Goal: Task Accomplishment & Management: Manage account settings

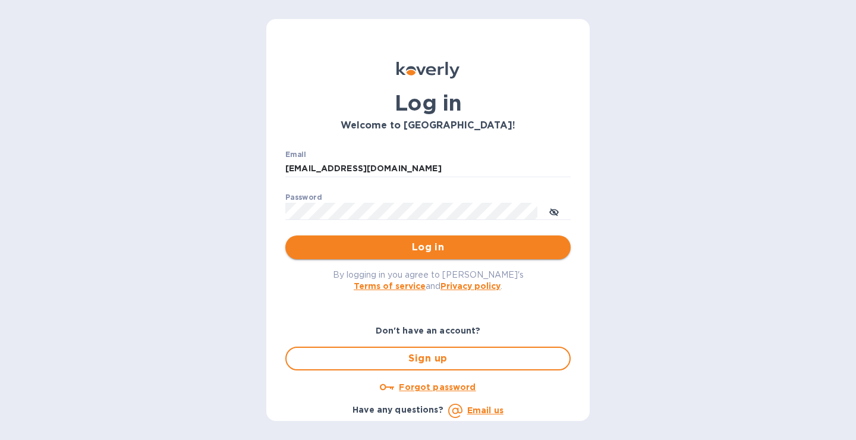
click at [376, 250] on span "Log in" at bounding box center [428, 247] width 266 height 14
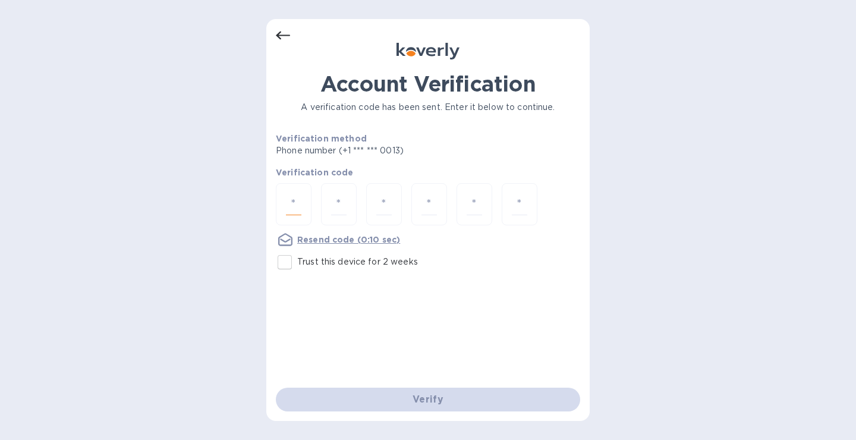
click at [294, 209] on input "number" at bounding box center [293, 204] width 15 height 22
click at [301, 209] on input "number" at bounding box center [293, 204] width 15 height 22
type input "6"
type input "1"
type input "5"
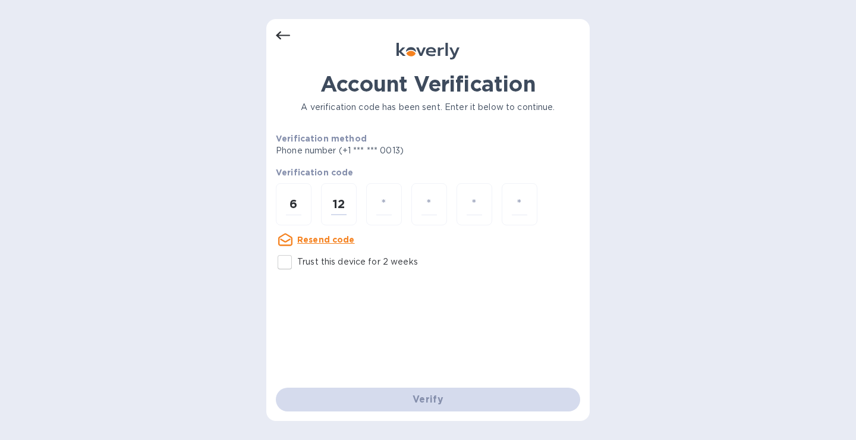
type input "2"
type input "5"
type input "2"
type input "3"
type input "1"
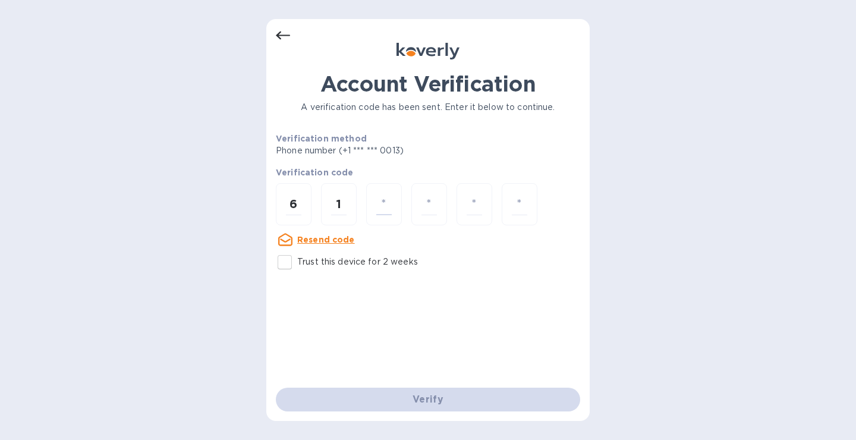
type input "2"
type input "5"
type input "2"
type input "3"
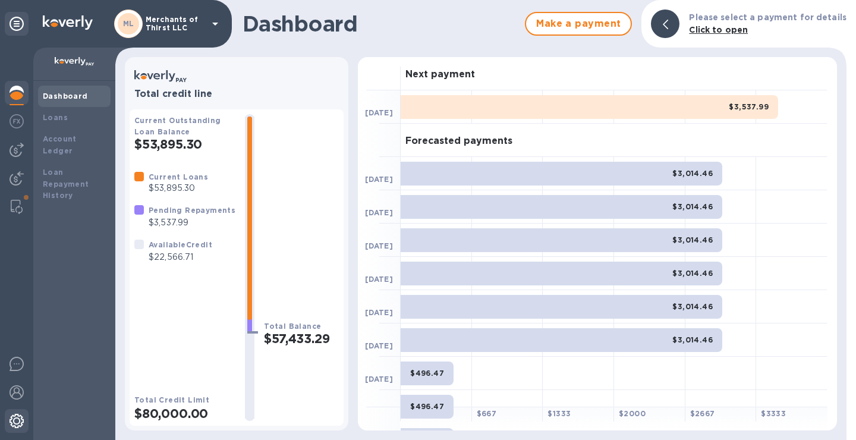
click at [15, 410] on div at bounding box center [17, 422] width 24 height 26
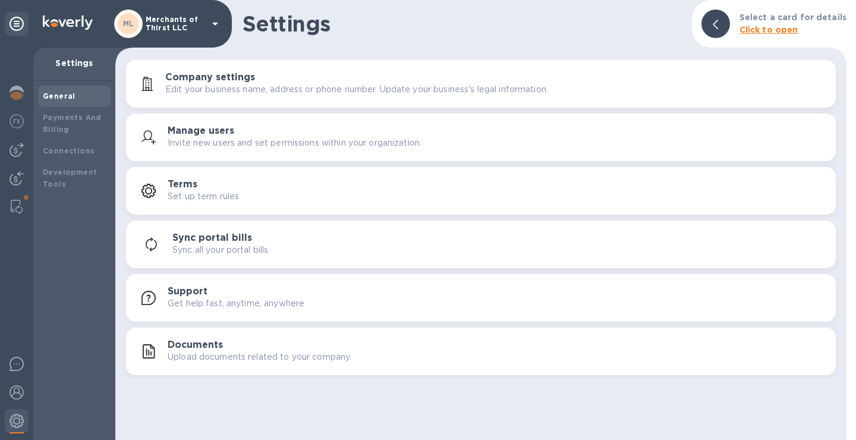
click at [300, 255] on div "Sync all your portal bills" at bounding box center [499, 250] width 654 height 12
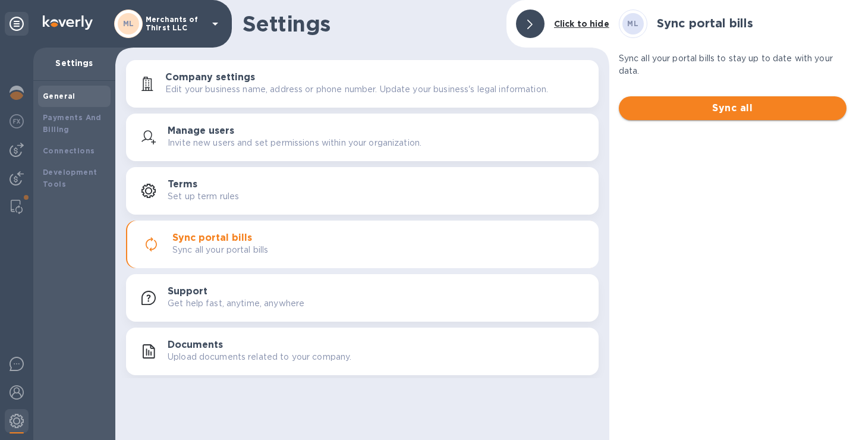
click at [692, 115] on button "Sync all" at bounding box center [733, 108] width 228 height 24
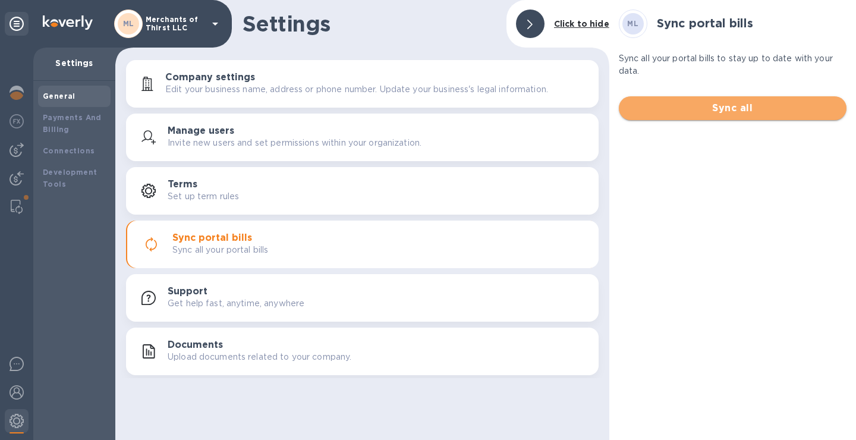
click at [733, 108] on span "Sync all" at bounding box center [733, 108] width 209 height 14
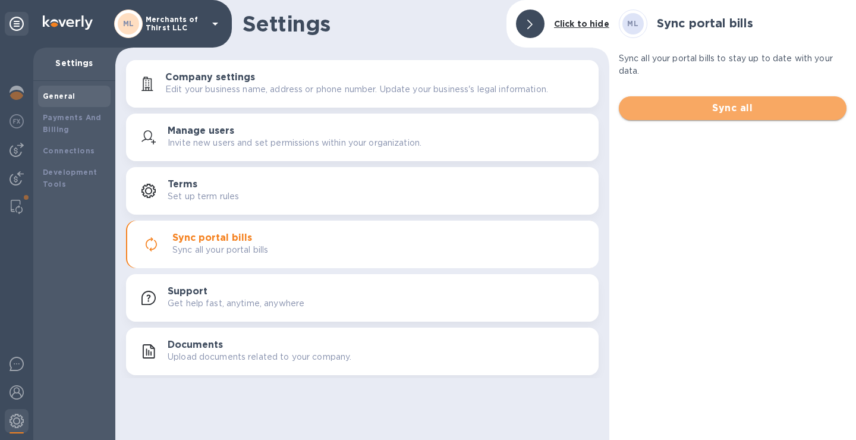
click at [733, 108] on span "Sync all" at bounding box center [733, 108] width 209 height 14
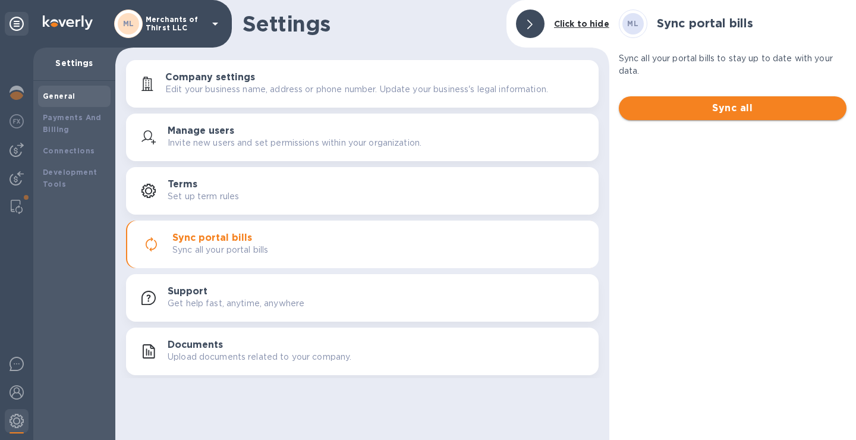
click at [730, 101] on span "Sync all" at bounding box center [733, 108] width 209 height 14
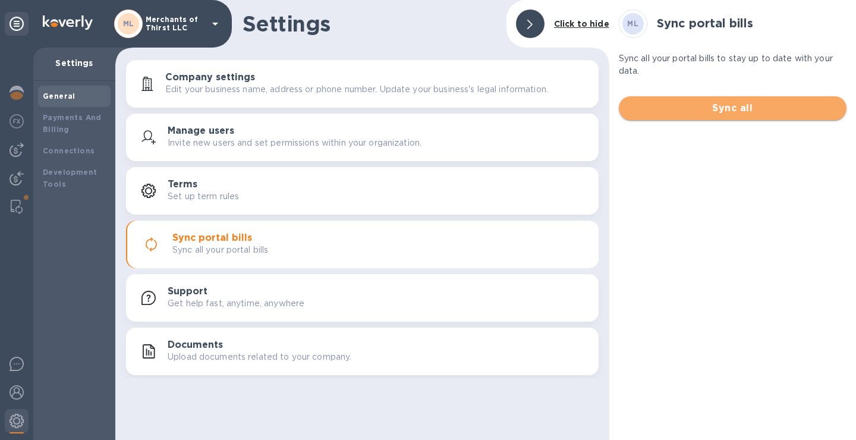
click at [730, 101] on span "Sync all" at bounding box center [733, 108] width 209 height 14
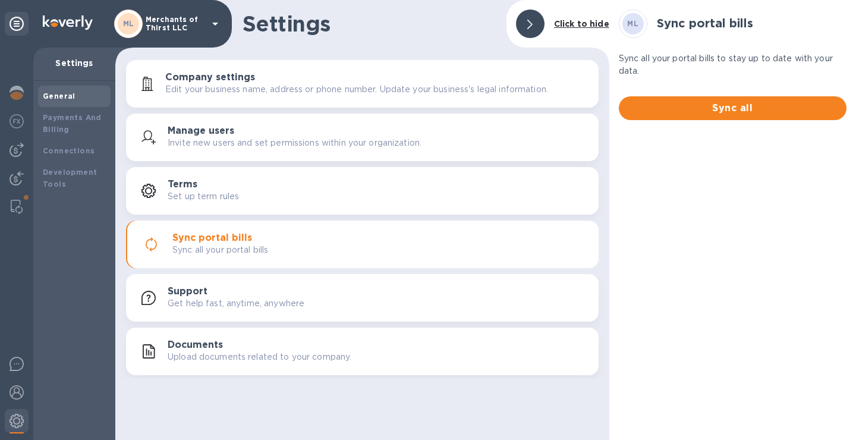
click at [16, 33] on div at bounding box center [17, 24] width 24 height 24
click at [17, 24] on icon at bounding box center [17, 24] width 14 height 14
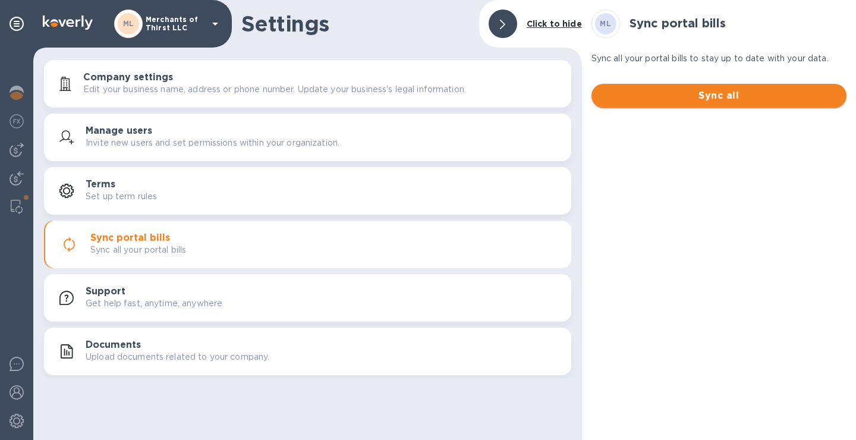
click at [739, 102] on span "Sync all" at bounding box center [719, 96] width 236 height 14
click at [706, 95] on span "Sync all" at bounding box center [719, 96] width 236 height 14
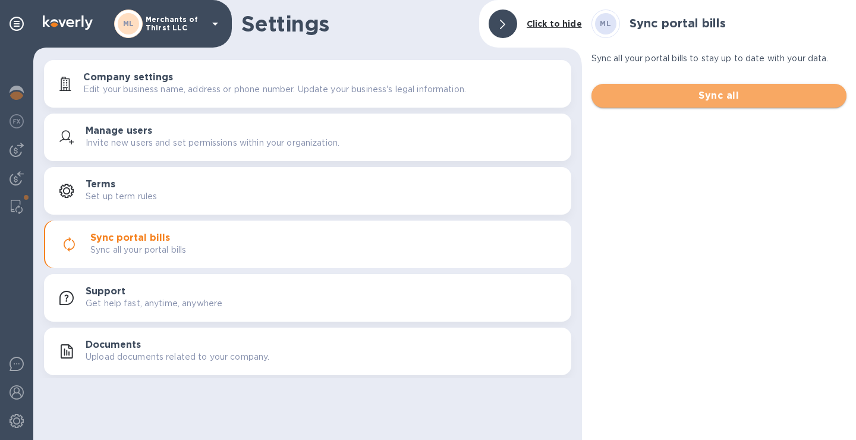
click at [706, 95] on span "Sync all" at bounding box center [719, 96] width 236 height 14
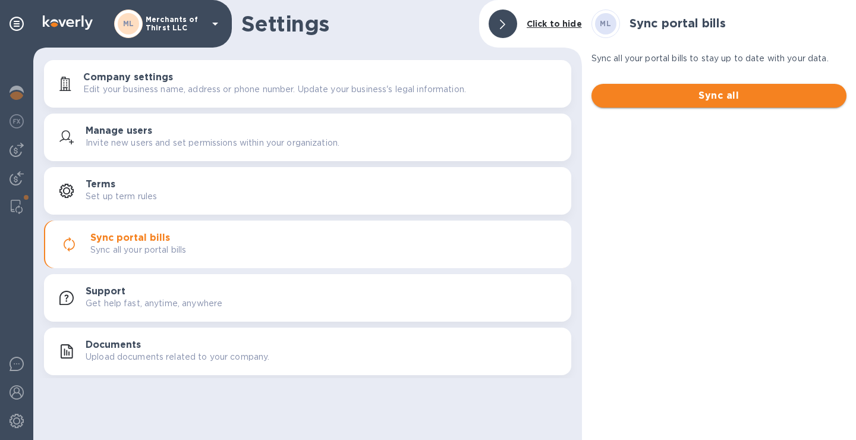
click at [706, 95] on span "Sync all" at bounding box center [719, 96] width 236 height 14
click at [549, 17] on div "Click to hide" at bounding box center [554, 24] width 65 height 22
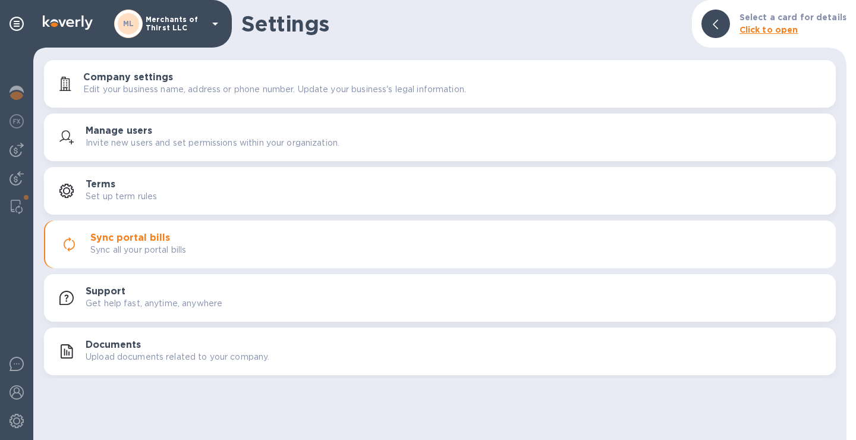
click at [164, 240] on h3 "Sync portal bills" at bounding box center [130, 238] width 80 height 11
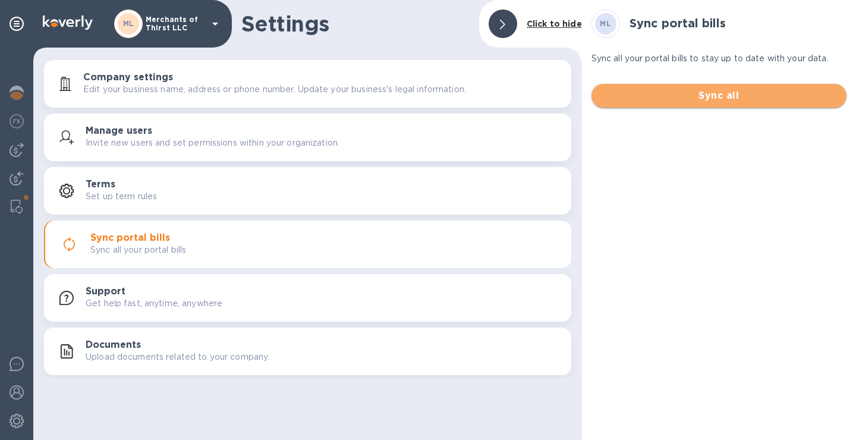
click at [724, 95] on span "Sync all" at bounding box center [719, 96] width 236 height 14
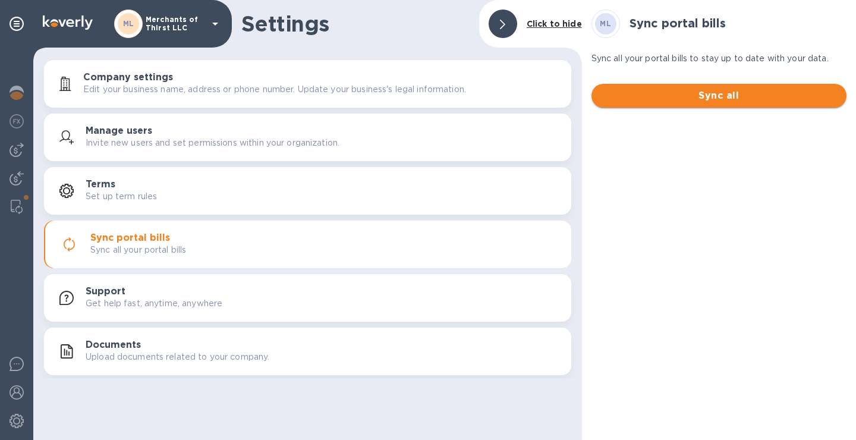
click at [724, 95] on span "Sync all" at bounding box center [719, 96] width 236 height 14
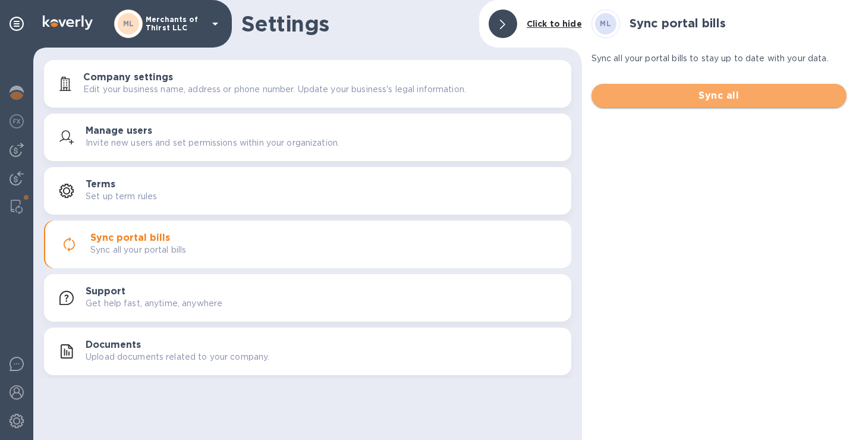
click at [724, 95] on span "Sync all" at bounding box center [719, 96] width 236 height 14
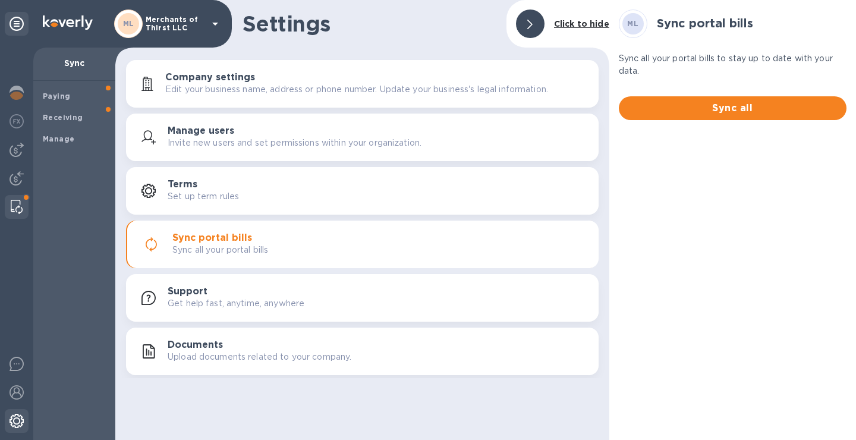
click at [20, 424] on img at bounding box center [17, 421] width 14 height 14
click at [21, 212] on img at bounding box center [17, 207] width 12 height 14
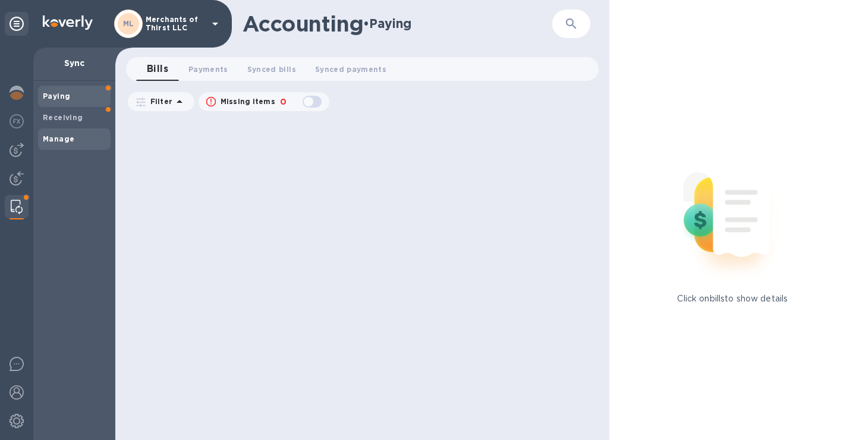
click at [68, 142] on b "Manage" at bounding box center [59, 138] width 32 height 9
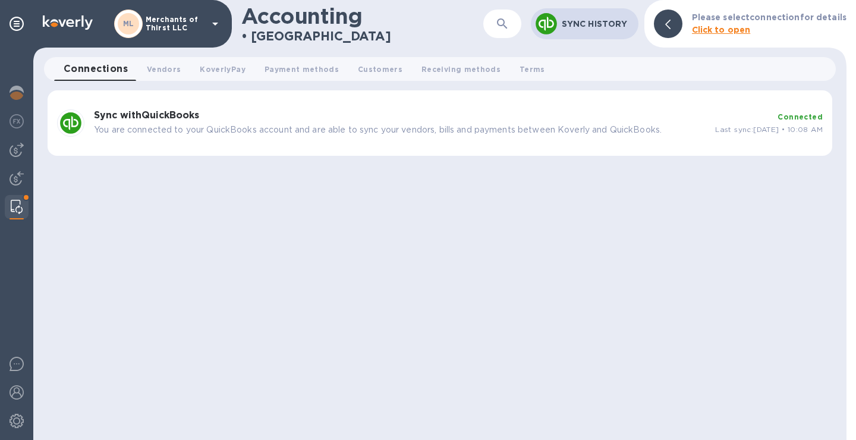
click at [416, 125] on p "You are connected to your QuickBooks account and are able to sync your vendors,…" at bounding box center [400, 130] width 612 height 12
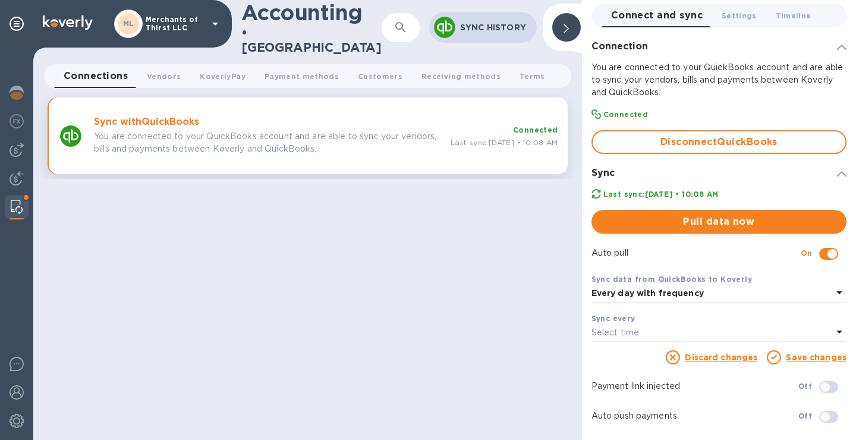
scroll to position [64, 0]
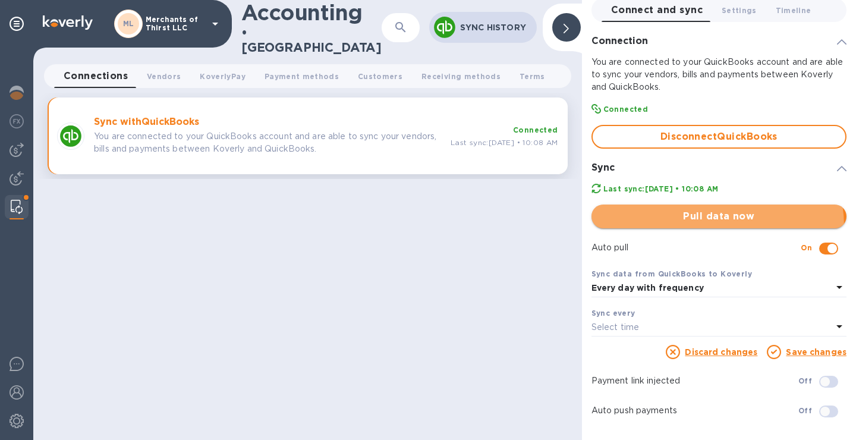
click at [698, 226] on button "Pull data now" at bounding box center [719, 217] width 255 height 24
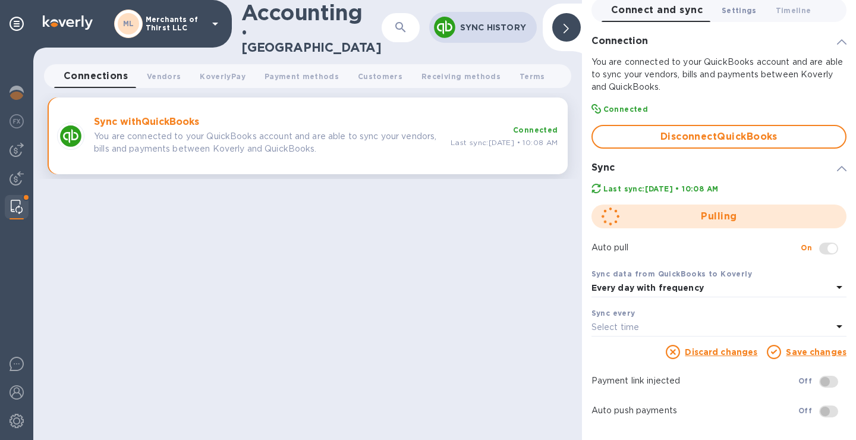
click at [724, 11] on span "Settings 0" at bounding box center [739, 10] width 35 height 12
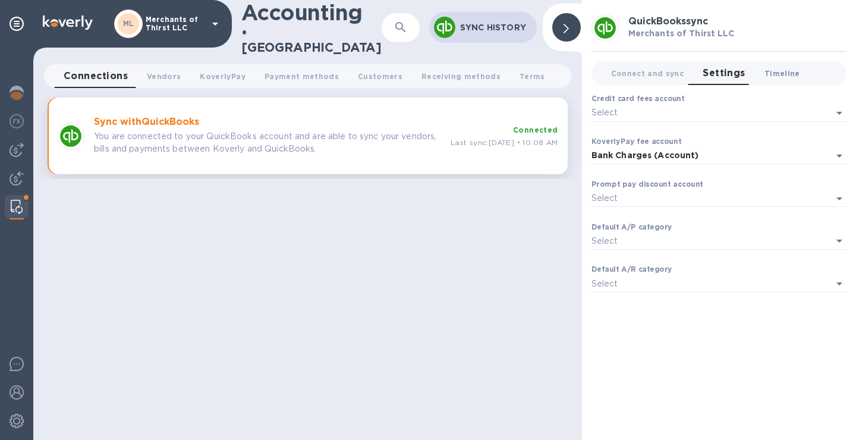
click at [780, 79] on span "Timeline 0" at bounding box center [783, 73] width 36 height 12
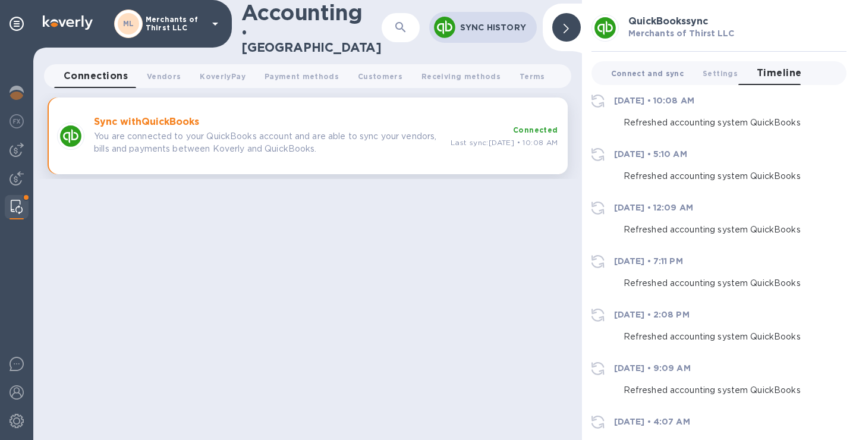
click at [629, 70] on span "Connect and sync 0" at bounding box center [647, 73] width 73 height 12
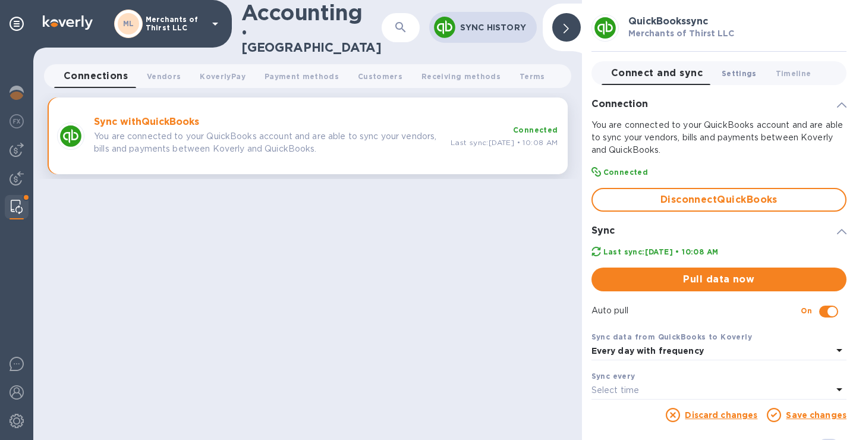
click at [727, 73] on span "Settings 0" at bounding box center [739, 73] width 35 height 12
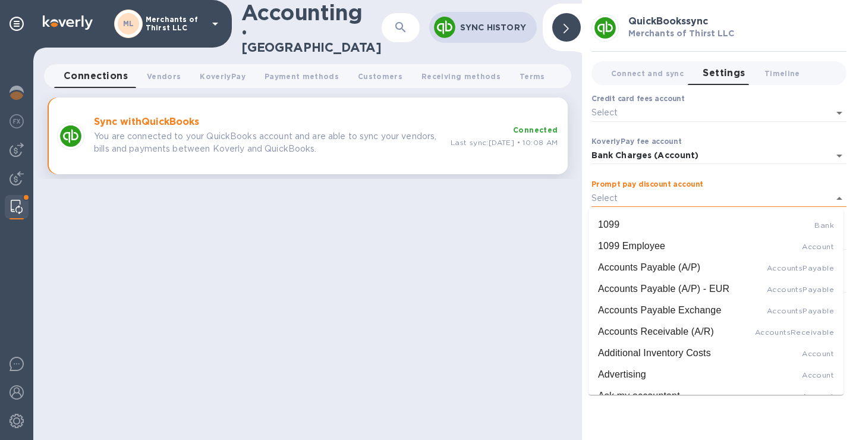
click at [689, 197] on input "Prompt pay discount account" at bounding box center [710, 198] width 237 height 17
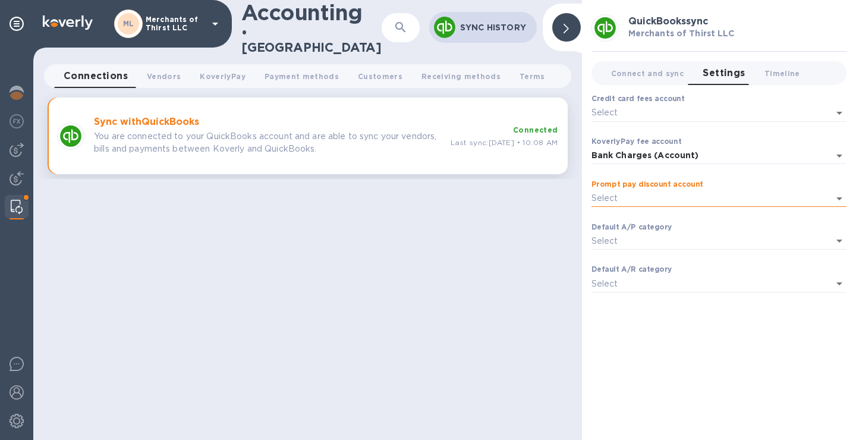
click at [743, 190] on input "Prompt pay discount account" at bounding box center [710, 198] width 237 height 17
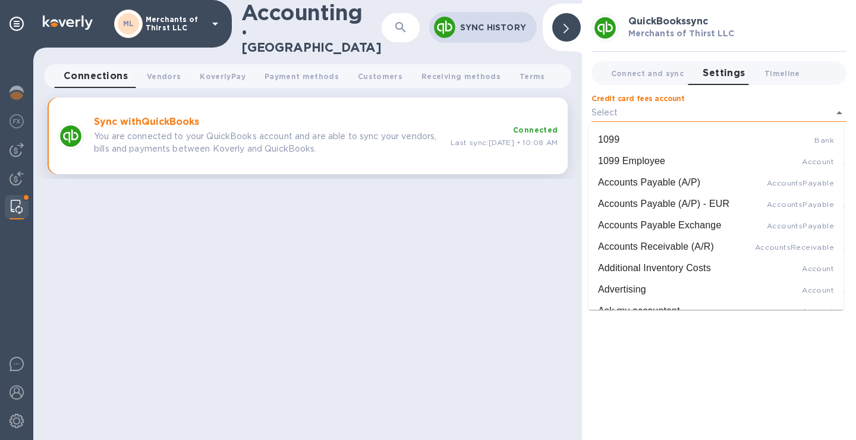
click at [720, 117] on input "Credit card fees account" at bounding box center [710, 112] width 237 height 17
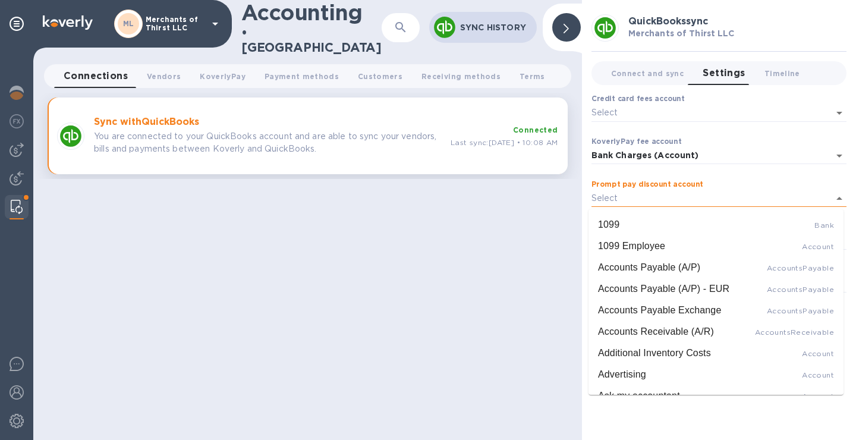
click at [691, 202] on input "Prompt pay discount account" at bounding box center [710, 198] width 237 height 17
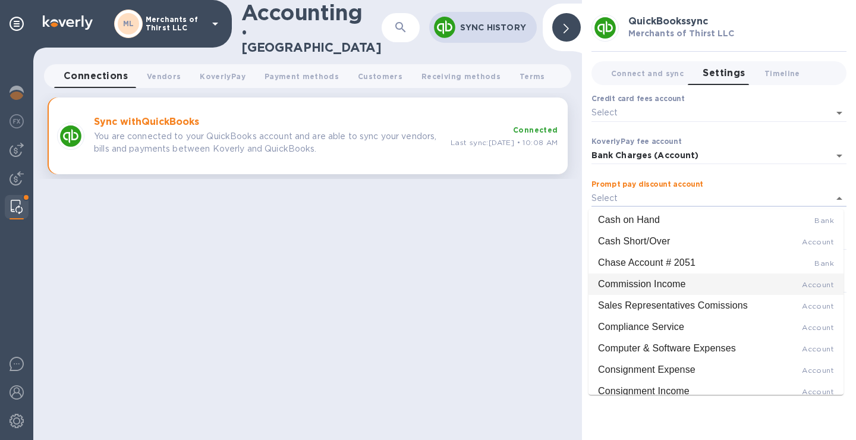
scroll to position [485, 0]
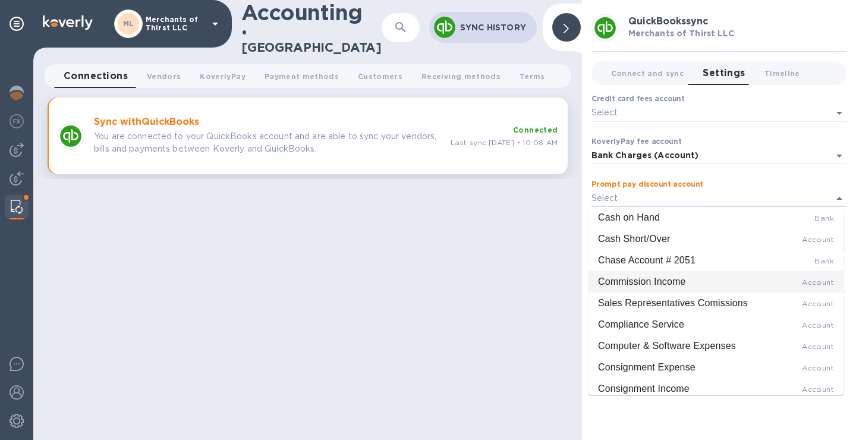
click at [503, 284] on div "Accounting • Manage ​ Sync History Connections 0 Vendors 0 KoverlyPay 0 Payment…" at bounding box center [307, 220] width 549 height 440
